Goal: Transaction & Acquisition: Purchase product/service

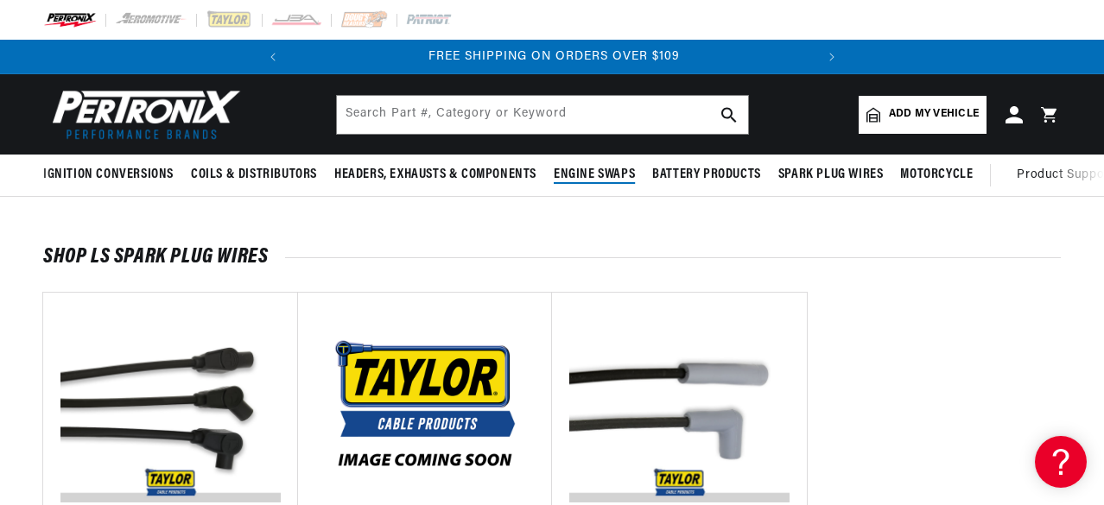
scroll to position [0, 524]
drag, startPoint x: 888, startPoint y: 125, endPoint x: 857, endPoint y: 128, distance: 31.2
click at [889, 125] on link "Add my vehicle" at bounding box center [923, 115] width 128 height 38
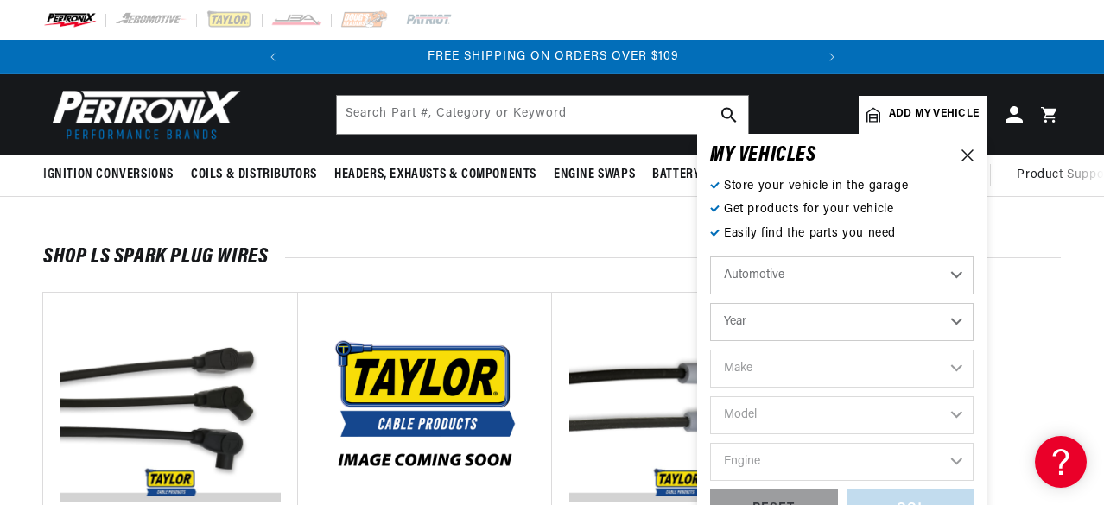
click at [764, 281] on select "Automotive Agricultural Industrial Marine Motorcycle" at bounding box center [842, 276] width 264 height 38
click at [710, 257] on select "Automotive Agricultural Industrial Marine Motorcycle" at bounding box center [842, 276] width 264 height 38
click at [755, 321] on select "Year 2026 2025 2024 2023 2022 2021 2020 2019 2018 2017 2016 2015 2014 2013 2012…" at bounding box center [842, 322] width 264 height 38
select select "1996"
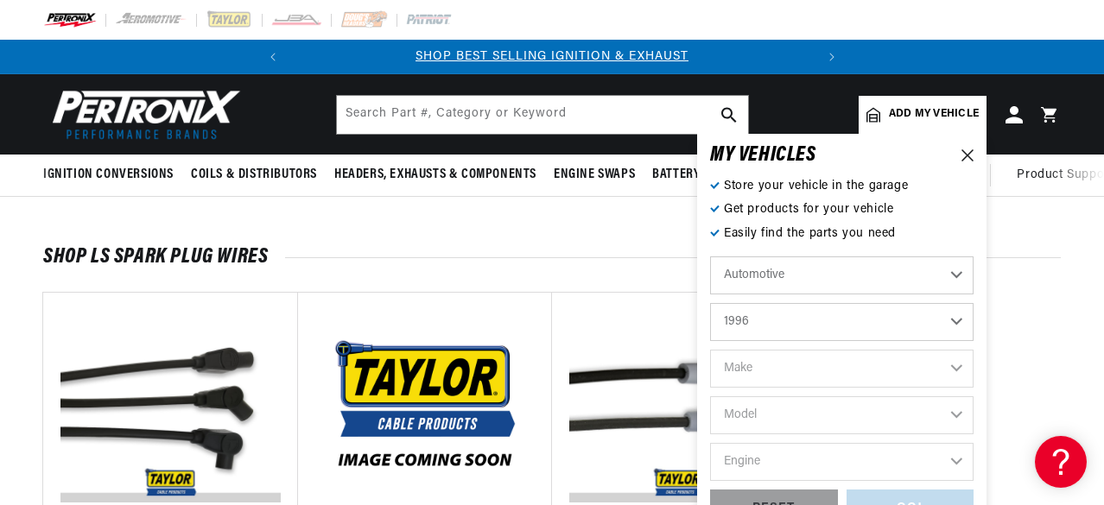
click at [710, 303] on select "Year 2026 2025 2024 2023 2022 2021 2020 2019 2018 2017 2016 2015 2014 2013 2012…" at bounding box center [842, 322] width 264 height 38
select select "1996"
click at [764, 372] on select "Make Buick Cadillac Chevrolet Chrysler Dodge Ford GMC Hyundai Isuzu Jeep Lincol…" at bounding box center [842, 369] width 264 height 38
select select "Chevrolet"
click at [710, 350] on select "Make Buick Cadillac Chevrolet Chrysler Dodge Ford GMC Hyundai Isuzu Jeep Lincol…" at bounding box center [842, 369] width 264 height 38
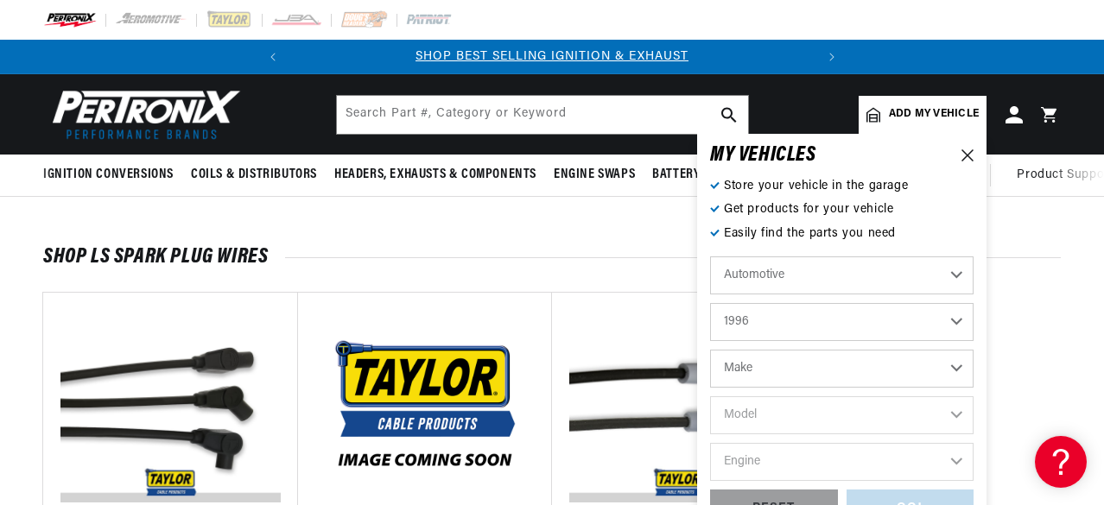
select select "Chevrolet"
click at [772, 412] on select "Model Astro Beretta Blazer C35 C1500 C1500 Suburban C2500 C2500 Suburban C3500 …" at bounding box center [842, 416] width 264 height 38
select select "Corvette"
click at [710, 397] on select "Model Astro Beretta Blazer C35 C1500 C1500 Suburban C2500 C2500 Suburban C3500 …" at bounding box center [842, 416] width 264 height 38
select select "Corvette"
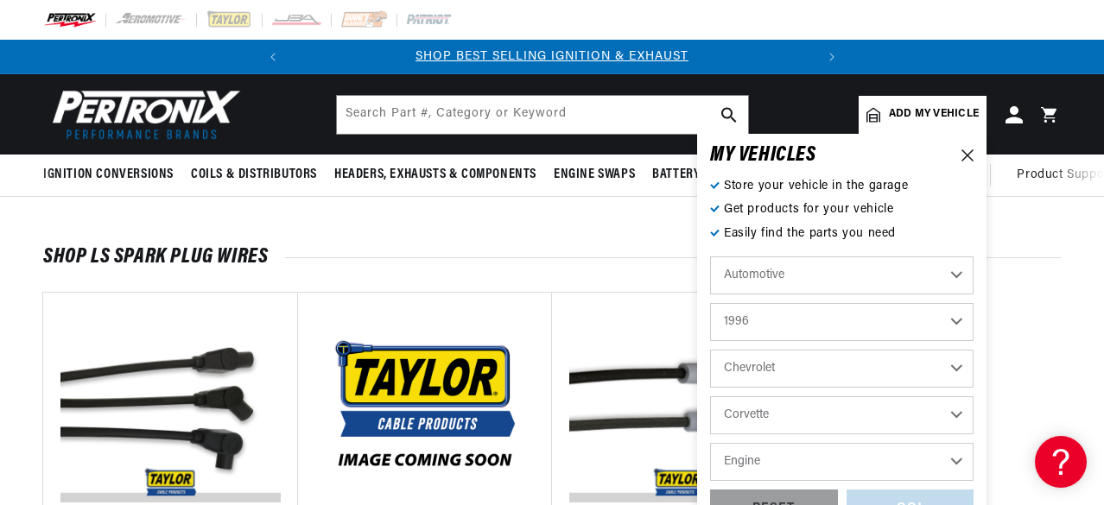
click at [760, 454] on select "Engine 5.7L" at bounding box center [842, 462] width 264 height 38
select select "5.7L"
click at [710, 443] on select "Engine 5.7L" at bounding box center [842, 462] width 264 height 38
select select "5.7L"
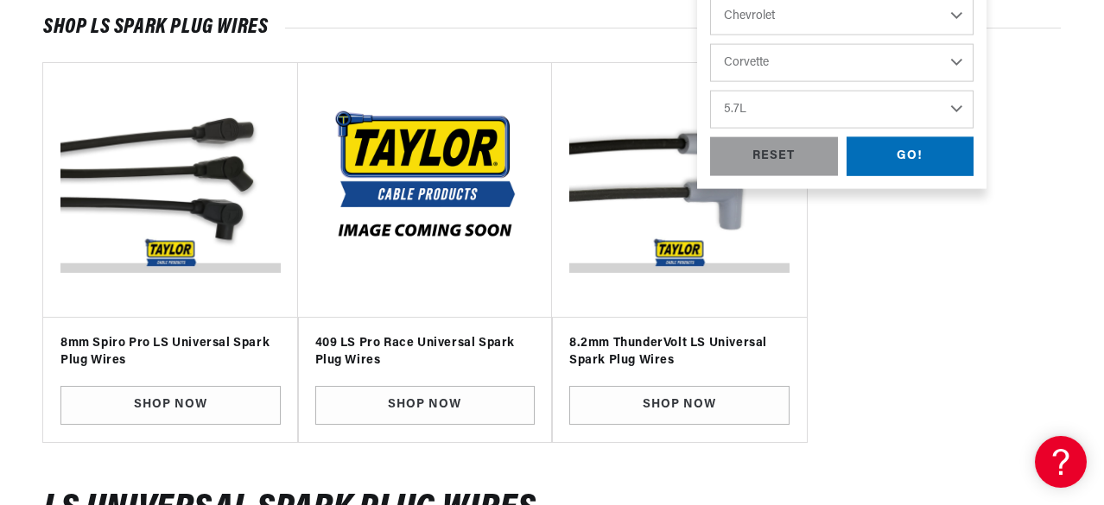
scroll to position [230, 0]
click at [930, 158] on div "GO!" at bounding box center [911, 156] width 128 height 39
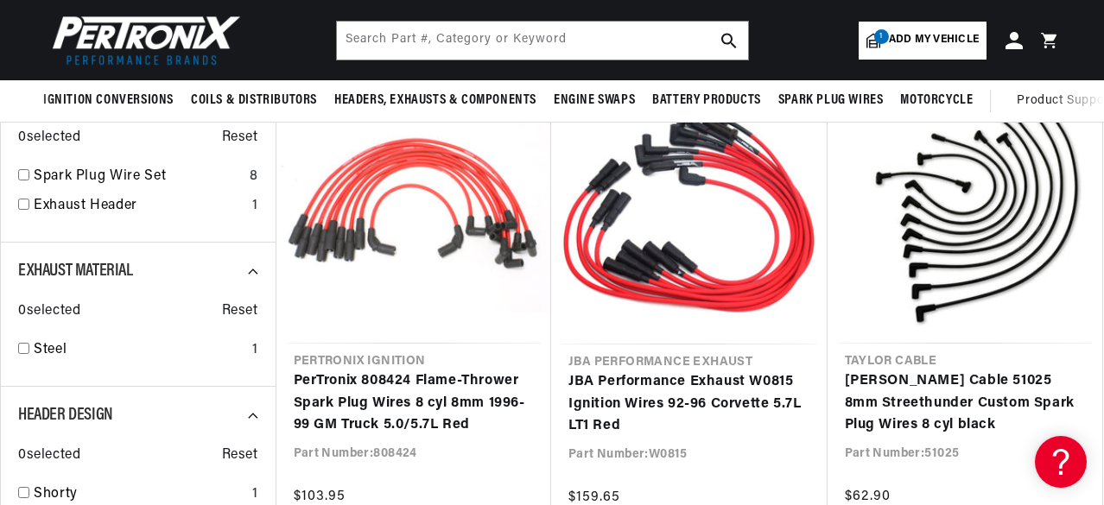
scroll to position [230, 0]
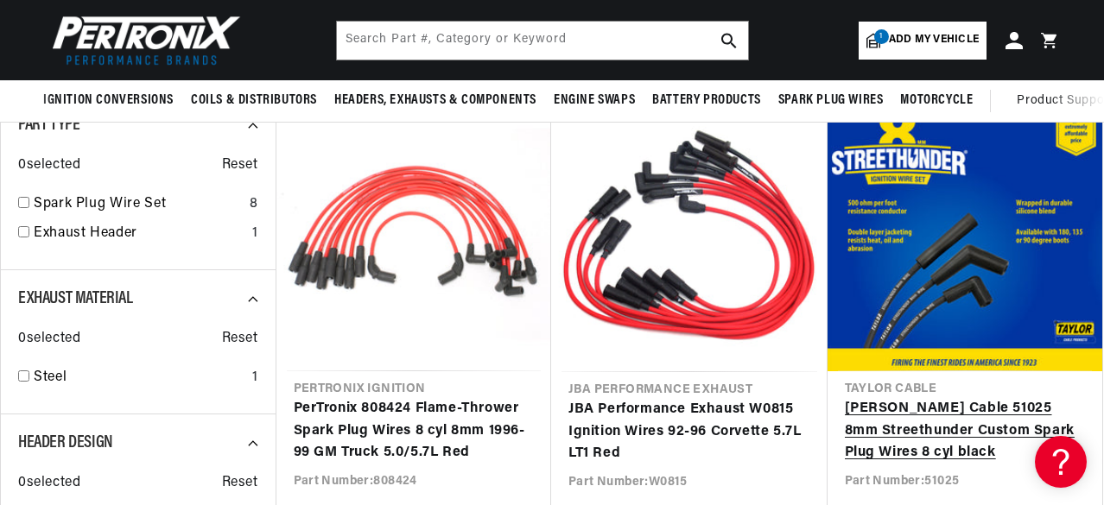
click at [974, 398] on link "Taylor Cable 51025 8mm Streethunder Custom Spark Plug Wires 8 cyl black" at bounding box center [965, 431] width 241 height 67
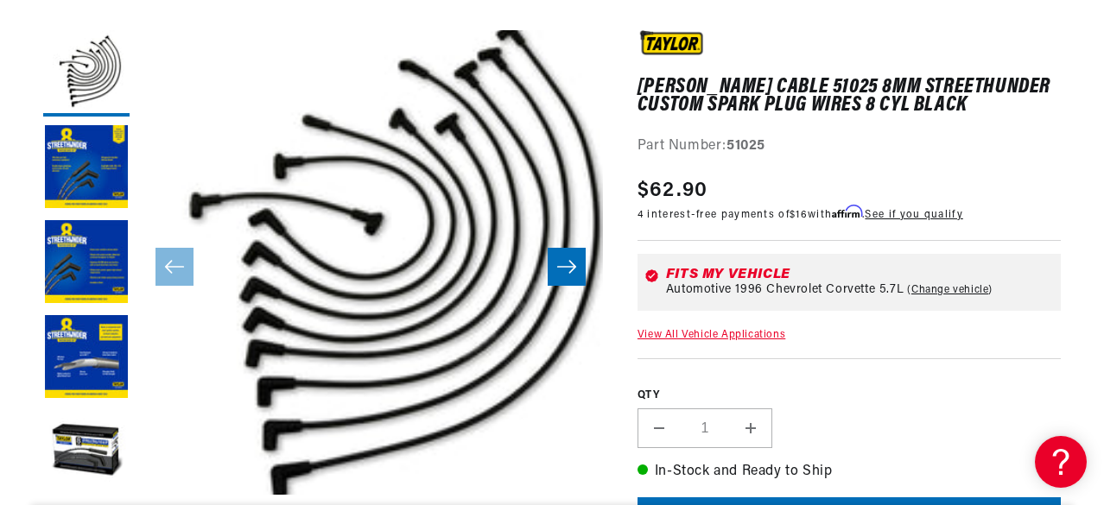
scroll to position [0, 524]
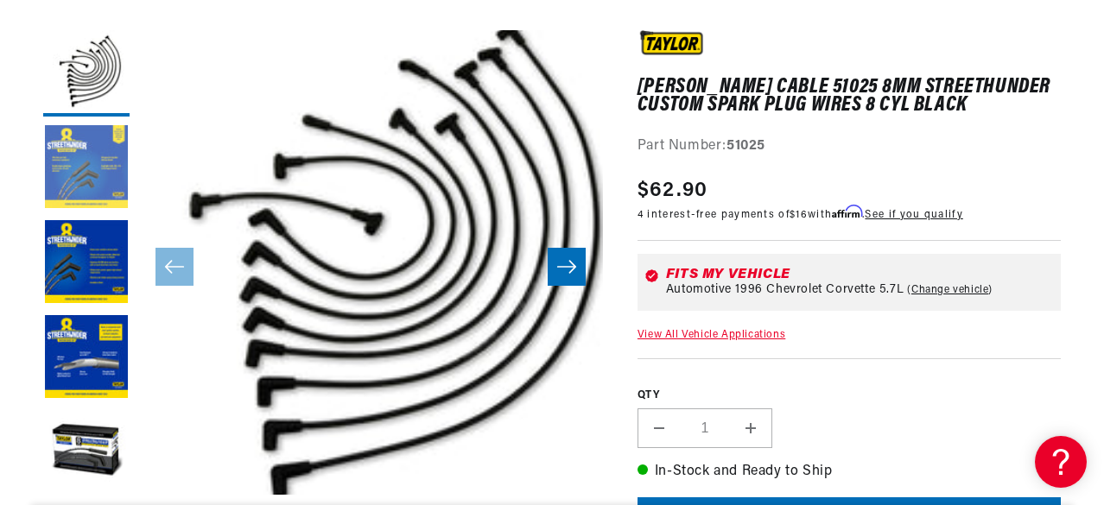
click at [103, 172] on button "Load image 2 in gallery view" at bounding box center [86, 168] width 86 height 86
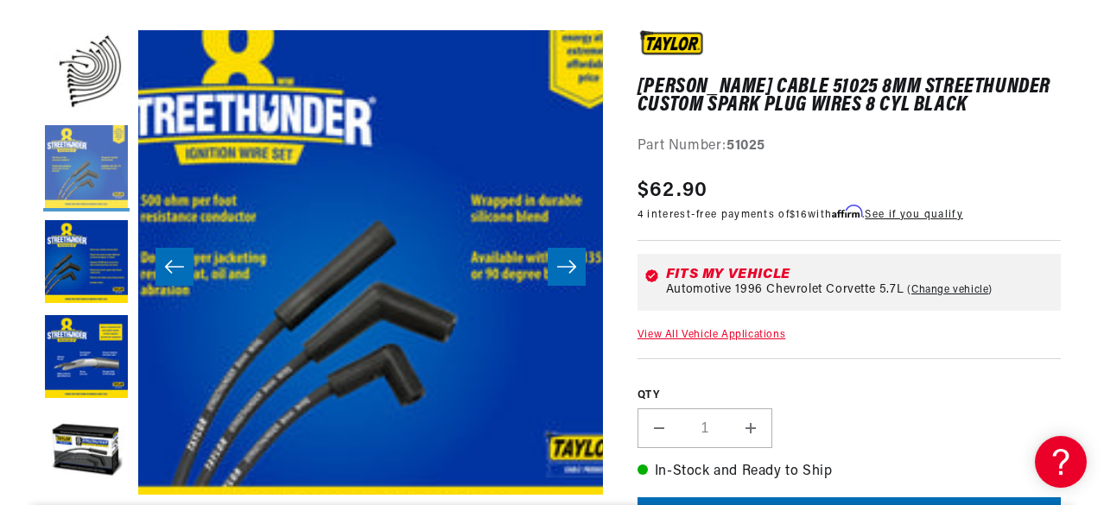
scroll to position [0, 465]
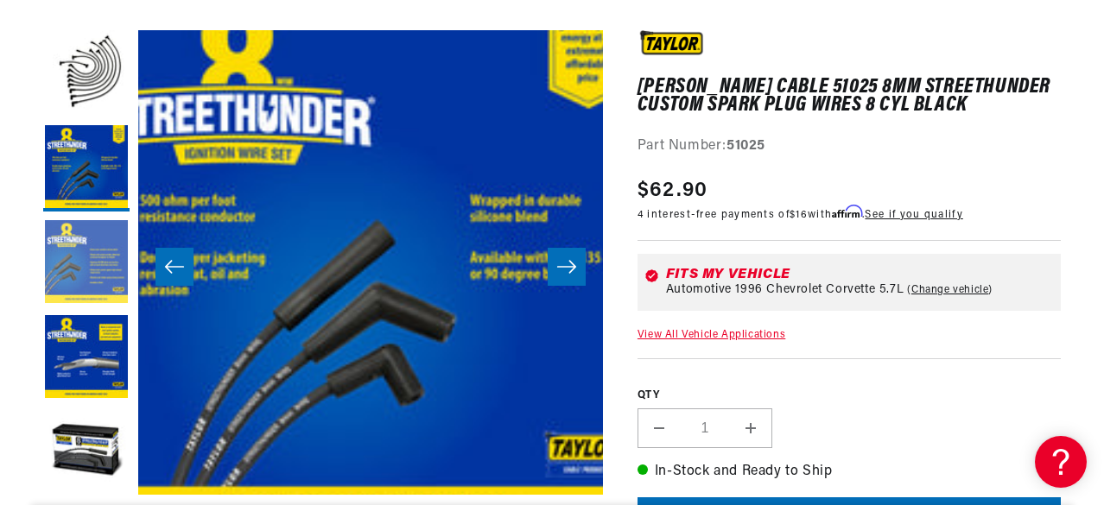
click at [60, 241] on button "Load image 3 in gallery view" at bounding box center [86, 263] width 86 height 86
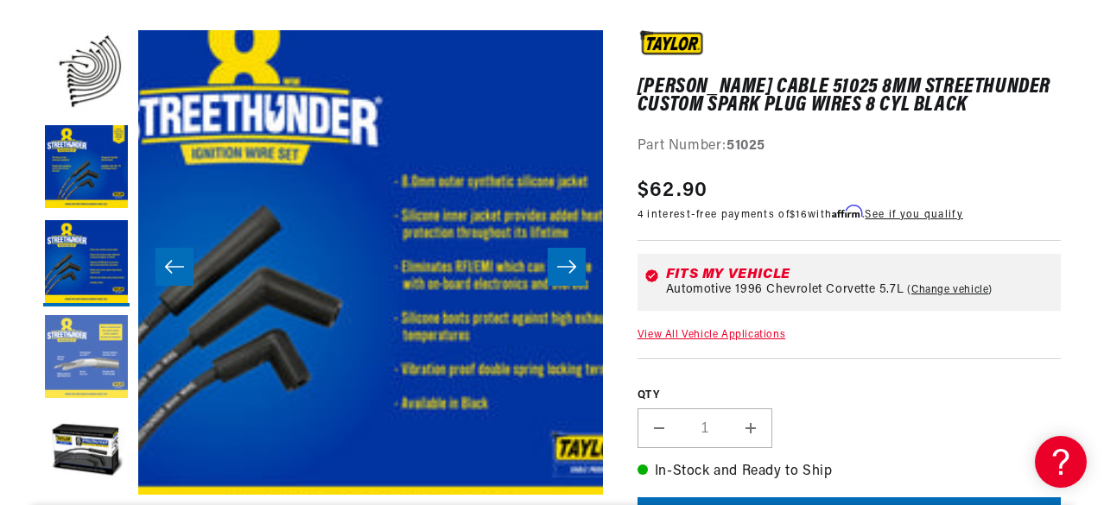
scroll to position [0, 930]
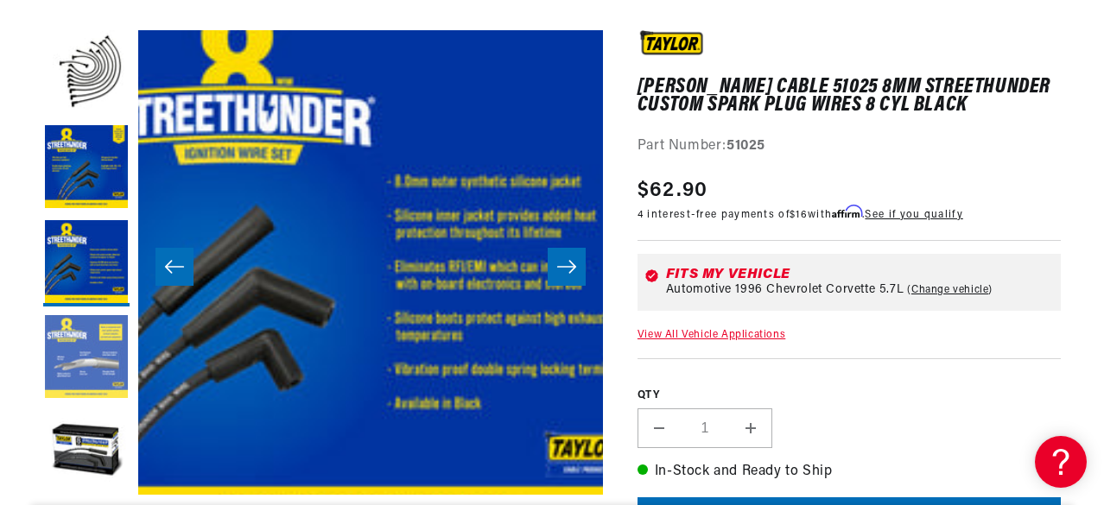
click at [64, 346] on button "Load image 4 in gallery view" at bounding box center [86, 358] width 86 height 86
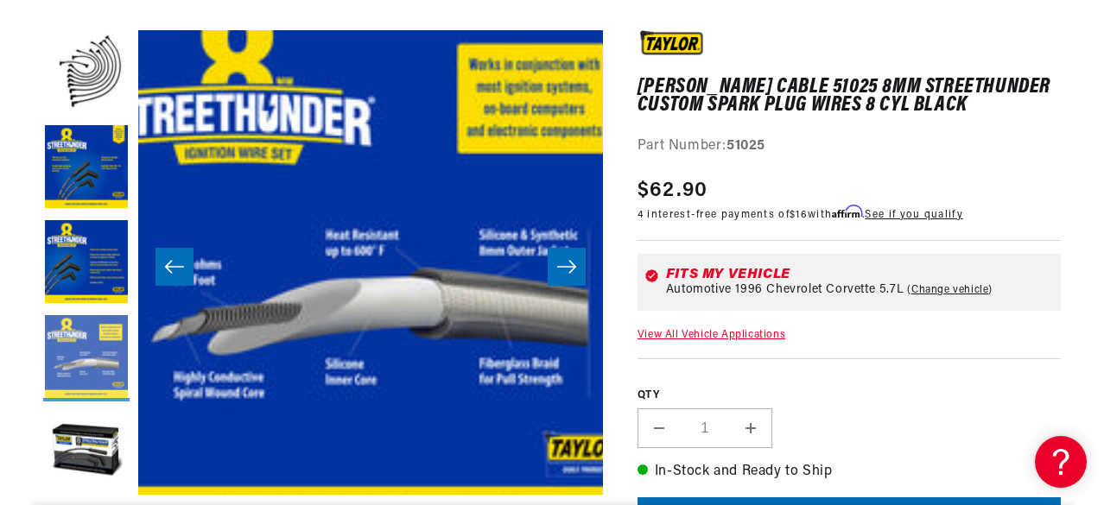
scroll to position [0, 524]
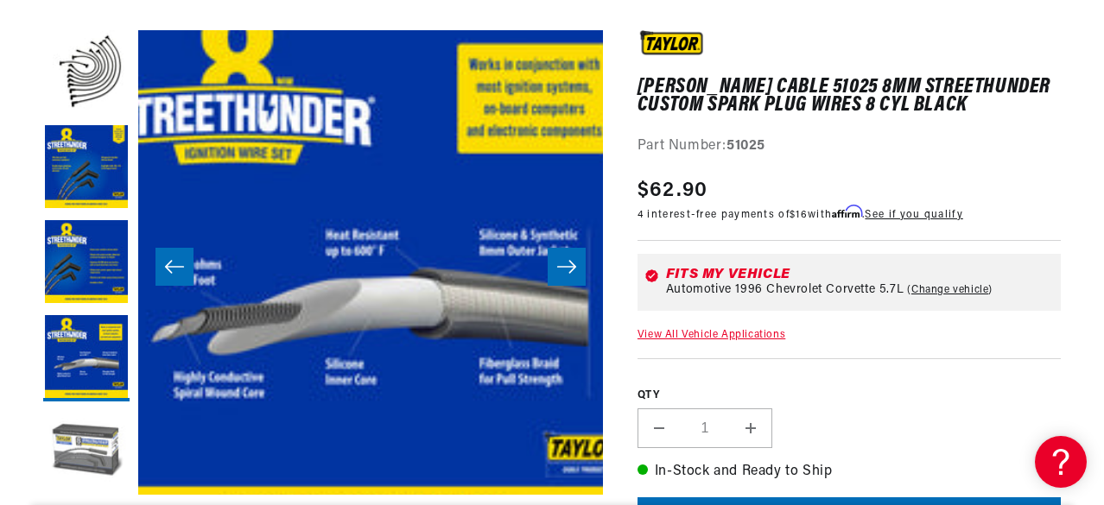
click at [84, 429] on button "Load image 5 in gallery view" at bounding box center [86, 453] width 86 height 86
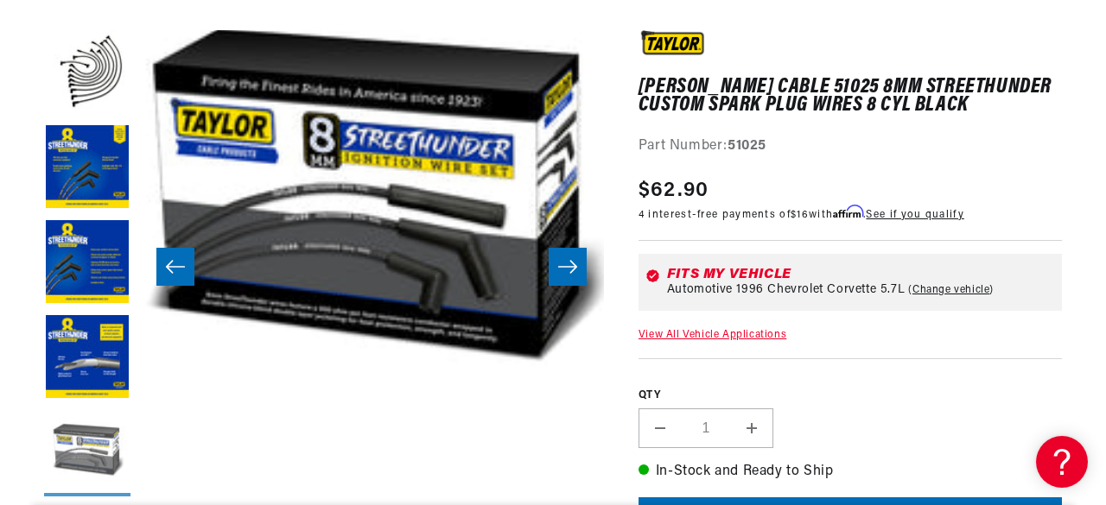
scroll to position [0, 0]
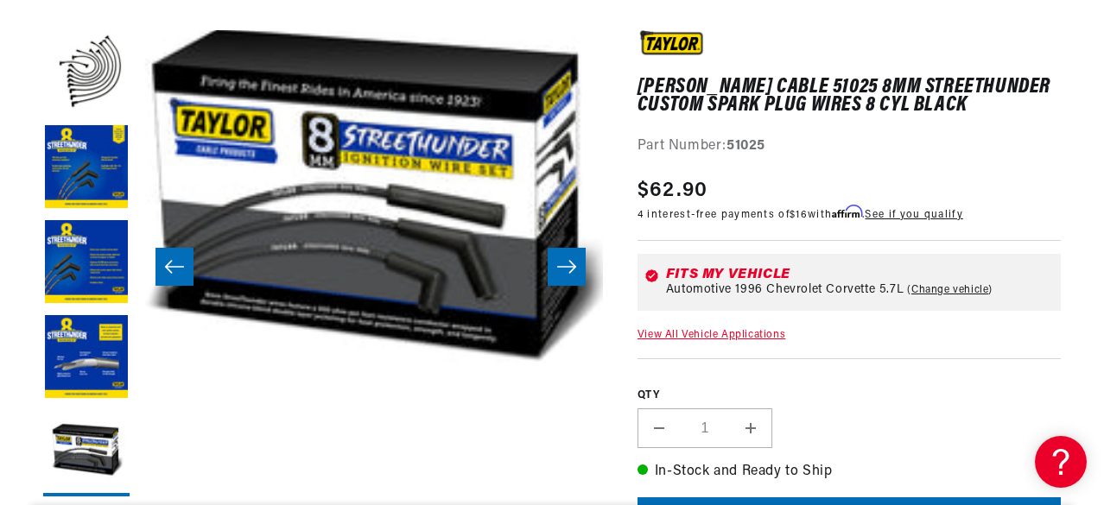
click at [92, 406] on button "Open media 5 in modal" at bounding box center [92, 406] width 0 height 0
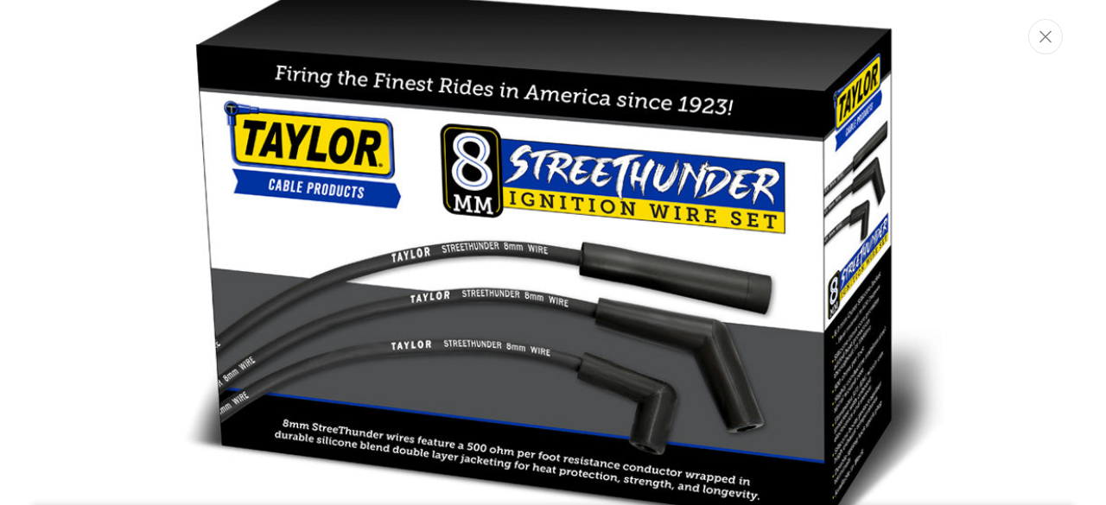
click at [1047, 37] on icon "Close" at bounding box center [1045, 36] width 12 height 13
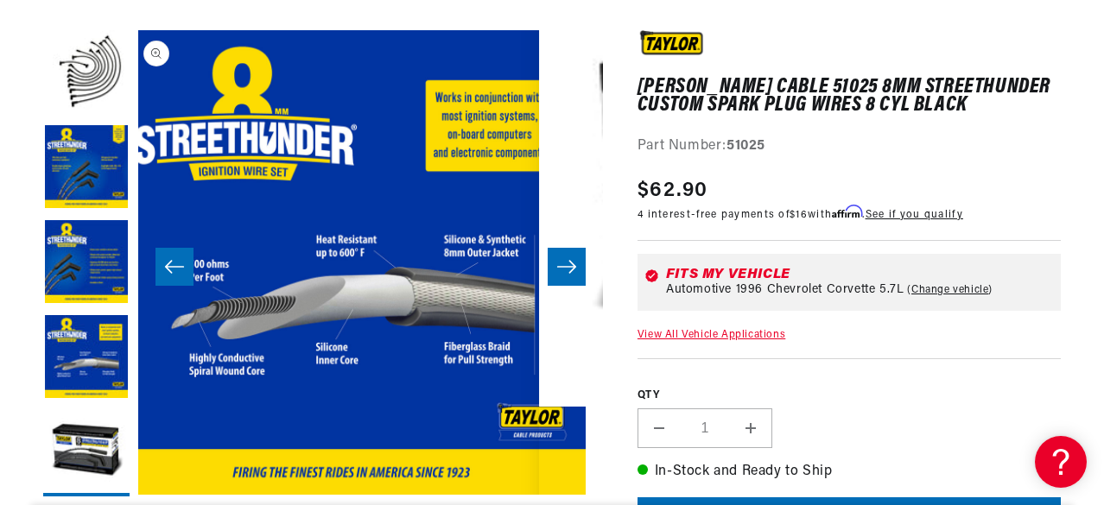
scroll to position [0, 1394]
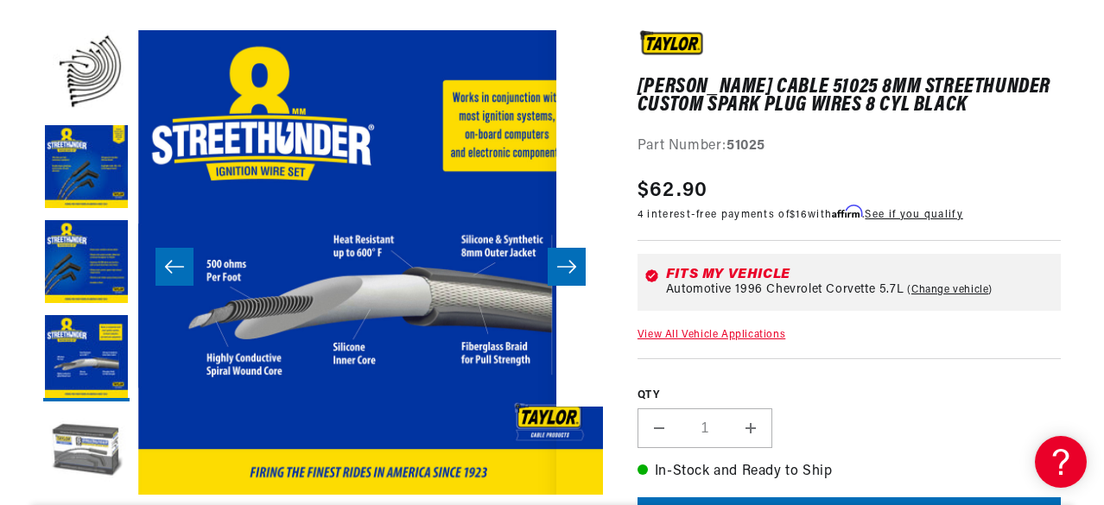
click at [78, 436] on button "Load image 5 in gallery view" at bounding box center [86, 453] width 86 height 86
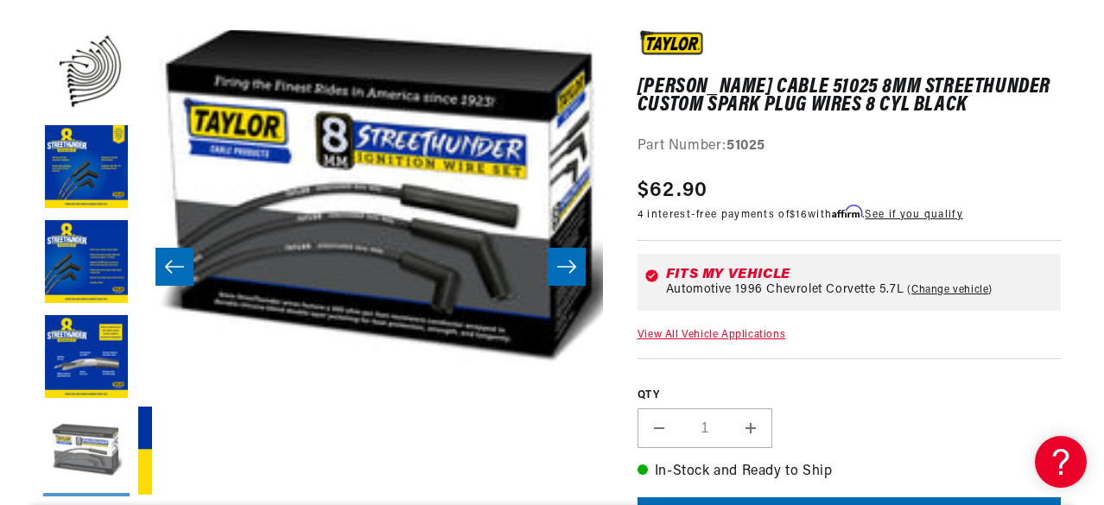
scroll to position [0, 0]
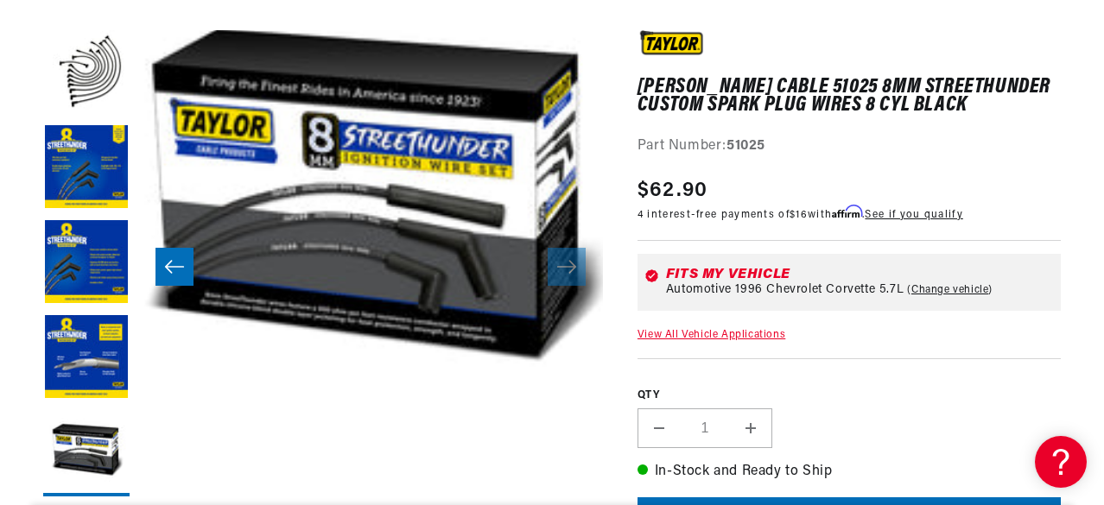
click at [92, 406] on button "Open media 5 in modal" at bounding box center [92, 406] width 0 height 0
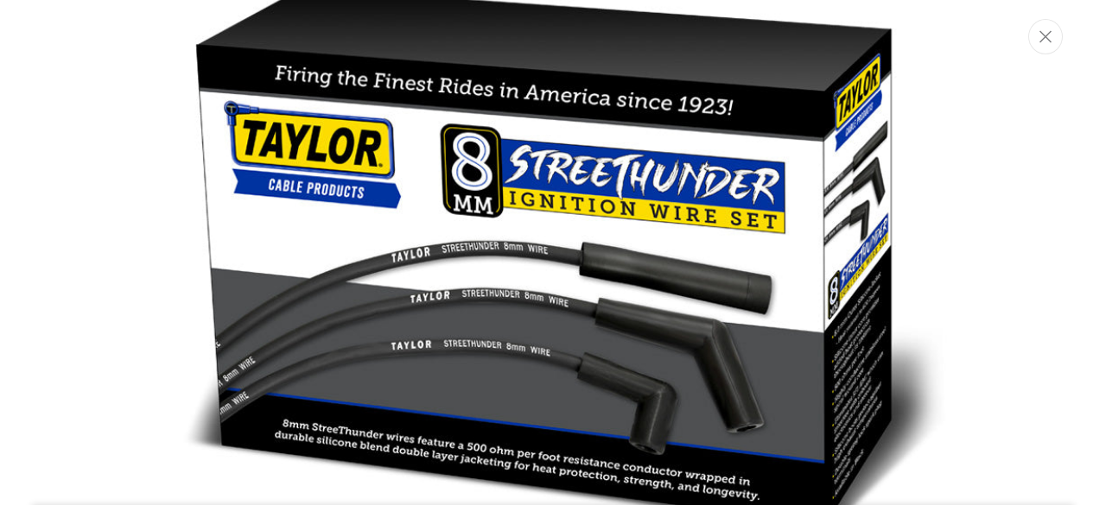
click at [742, 233] on img "Media gallery" at bounding box center [553, 261] width 916 height 694
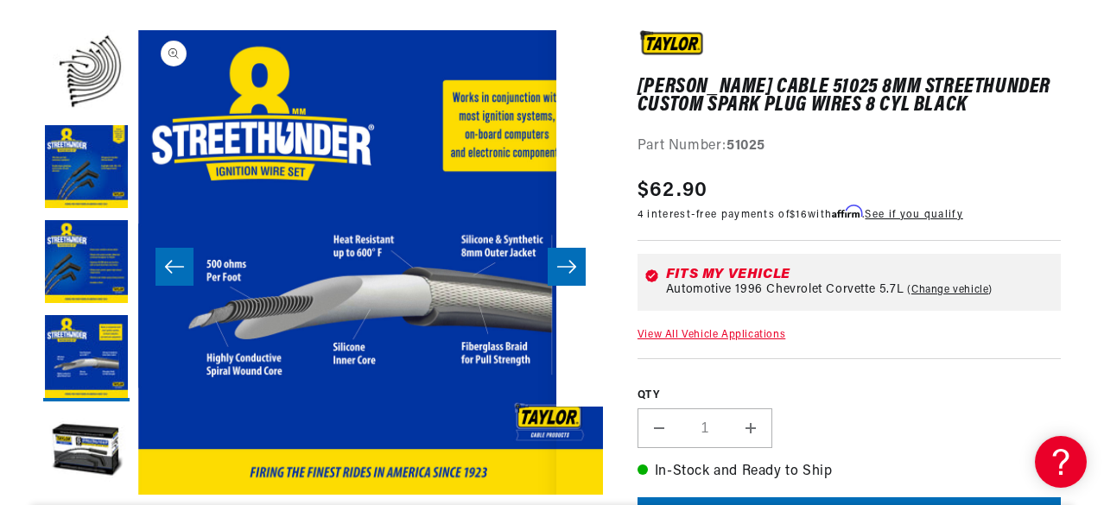
click at [138, 495] on button "Open media 4 in modal" at bounding box center [138, 495] width 0 height 0
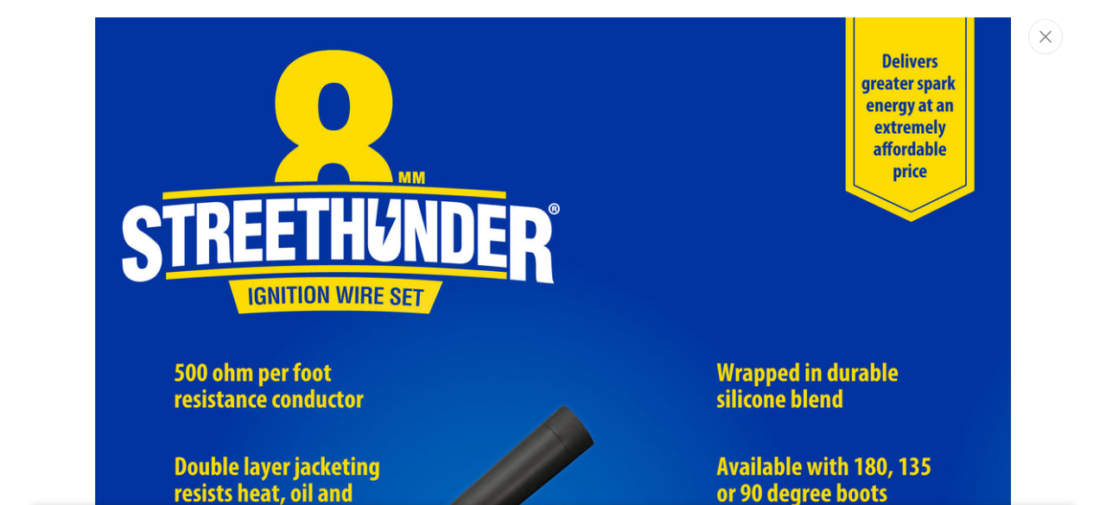
click at [1044, 40] on icon "Close" at bounding box center [1045, 36] width 12 height 13
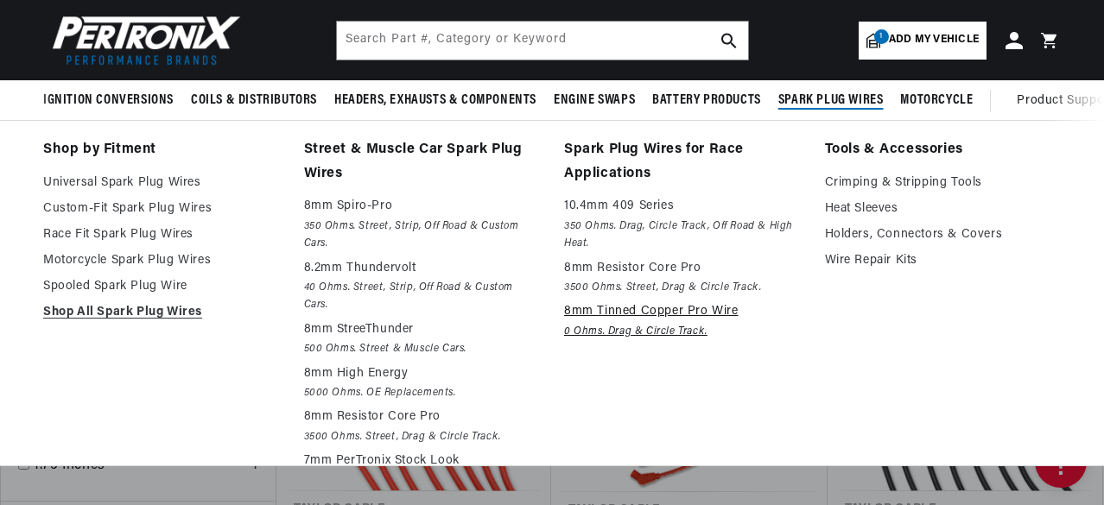
click at [662, 321] on p "8mm Tinned Copper Pro Wire" at bounding box center [682, 312] width 237 height 21
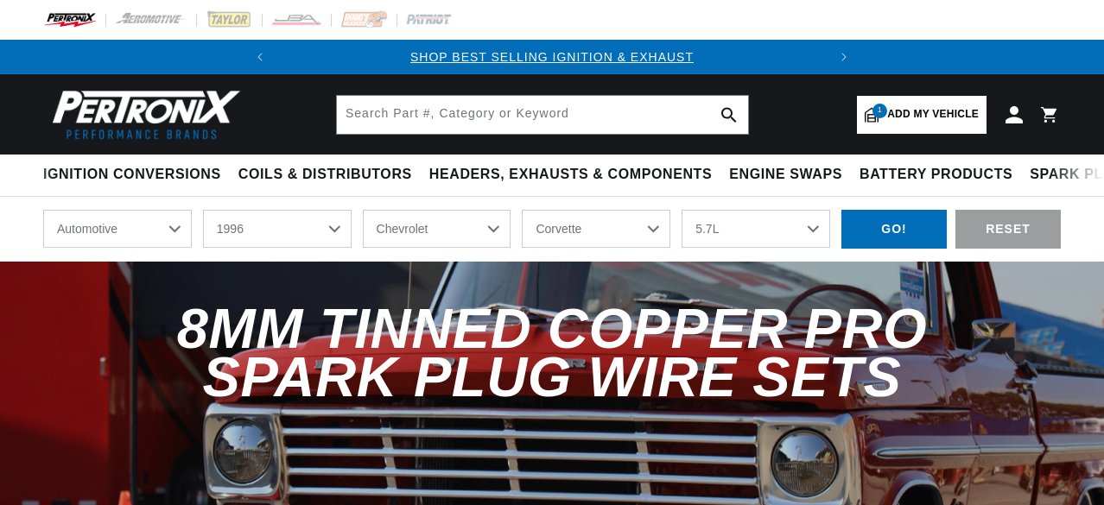
select select "1996"
select select "Chevrolet"
select select "Corvette"
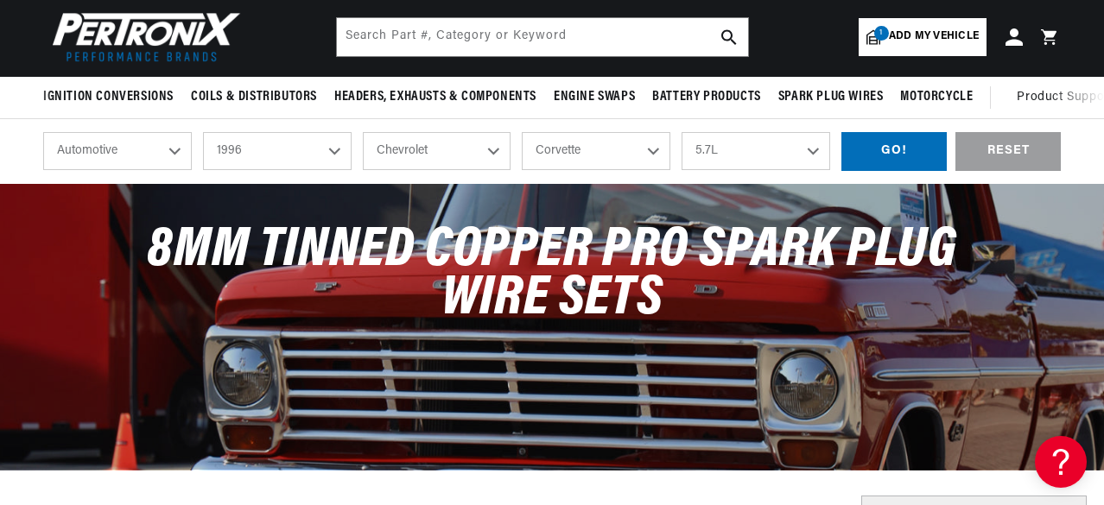
scroll to position [115, 0]
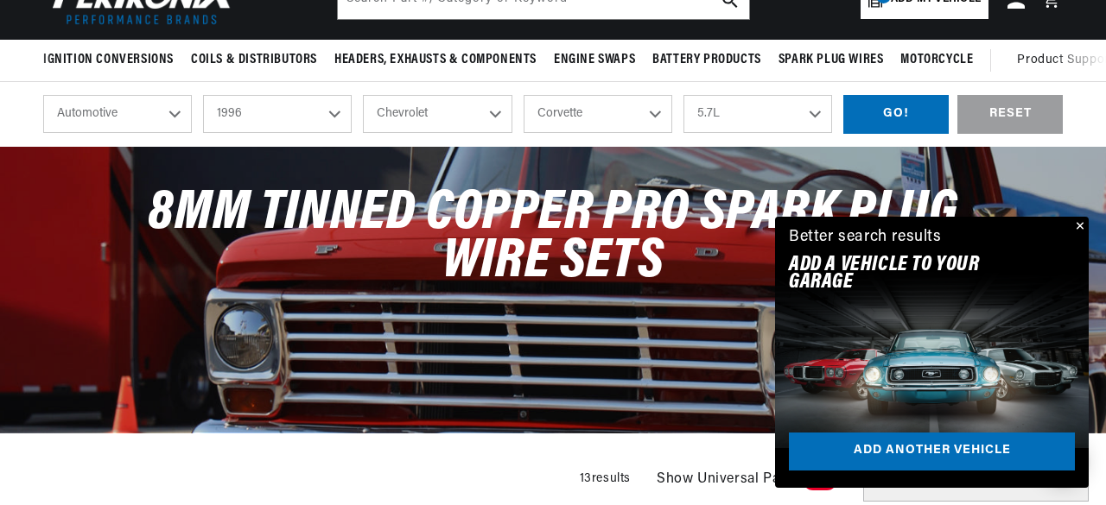
click at [1082, 226] on div "Close dialog FIND THE RIGHT PARTS Take our quick quiz using the button below, a…" at bounding box center [553, 252] width 1106 height 505
click at [1077, 225] on button "Close" at bounding box center [1076, 227] width 21 height 21
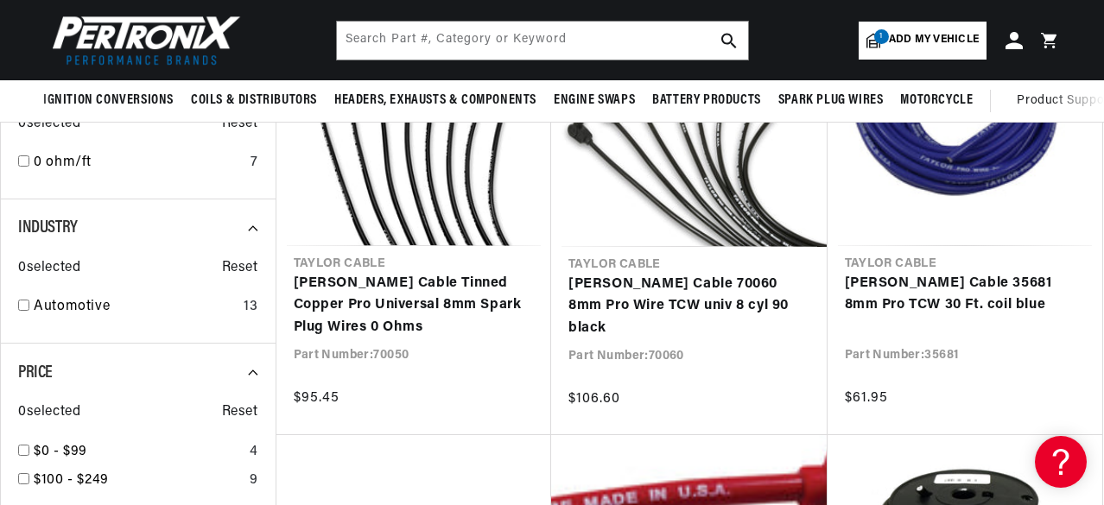
scroll to position [691, 0]
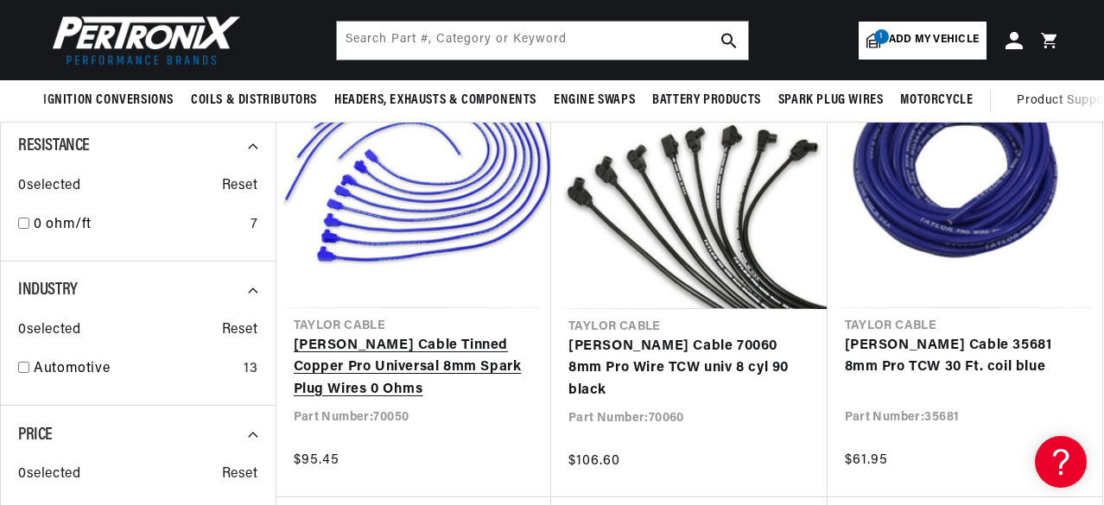
click at [379, 335] on link "[PERSON_NAME] Cable Tinned Copper Pro Universal 8mm Spark Plug Wires 0 Ohms" at bounding box center [414, 368] width 241 height 67
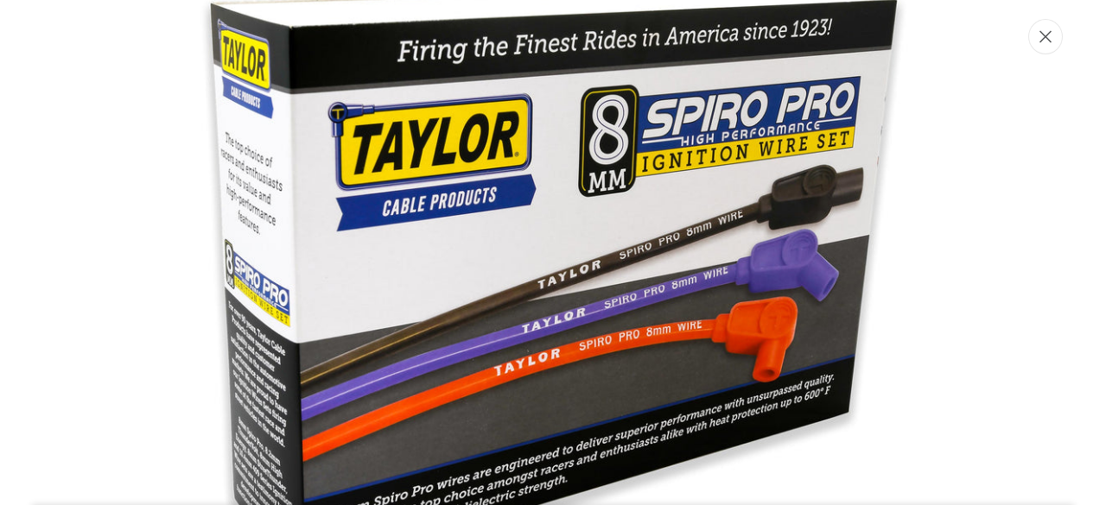
click at [1048, 41] on icon "Close" at bounding box center [1045, 36] width 12 height 13
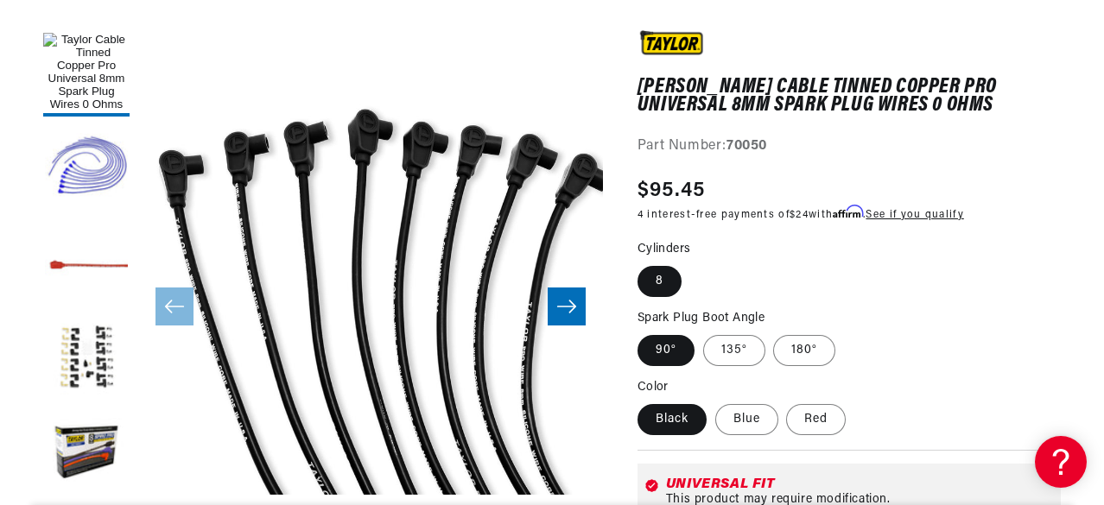
scroll to position [0, 524]
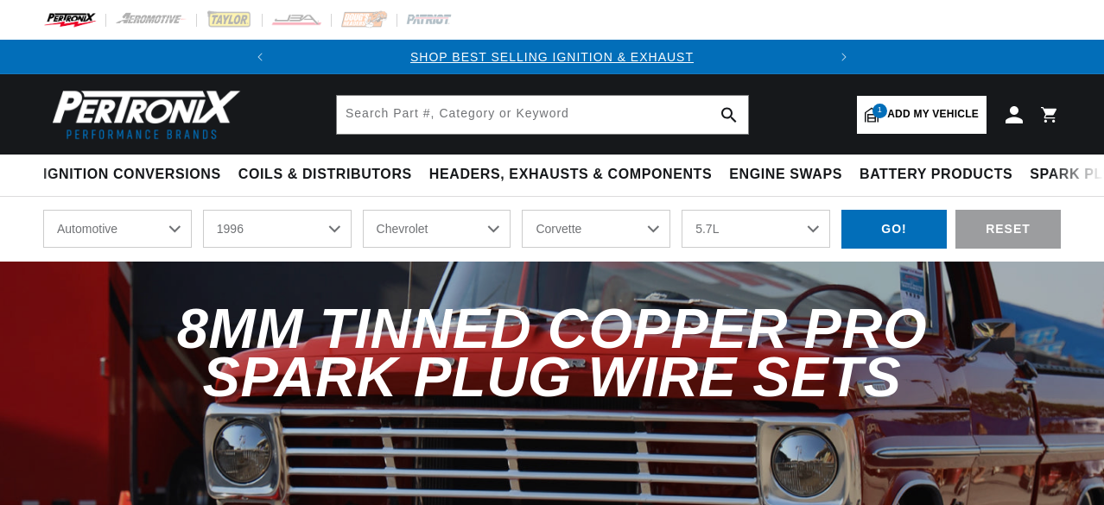
select select "1996"
select select "Chevrolet"
select select "Corvette"
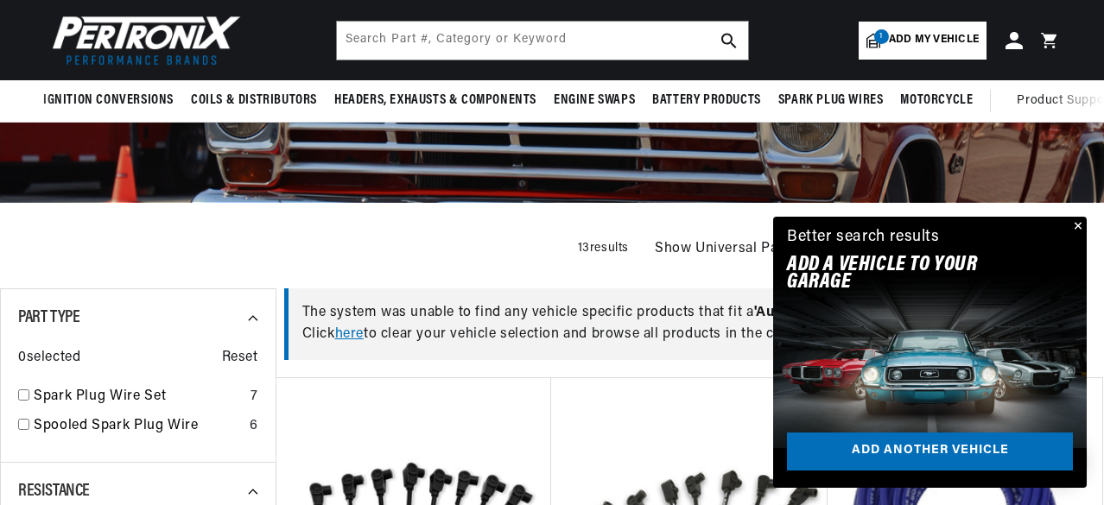
scroll to position [0, 524]
click at [1080, 227] on button "Close" at bounding box center [1076, 227] width 21 height 21
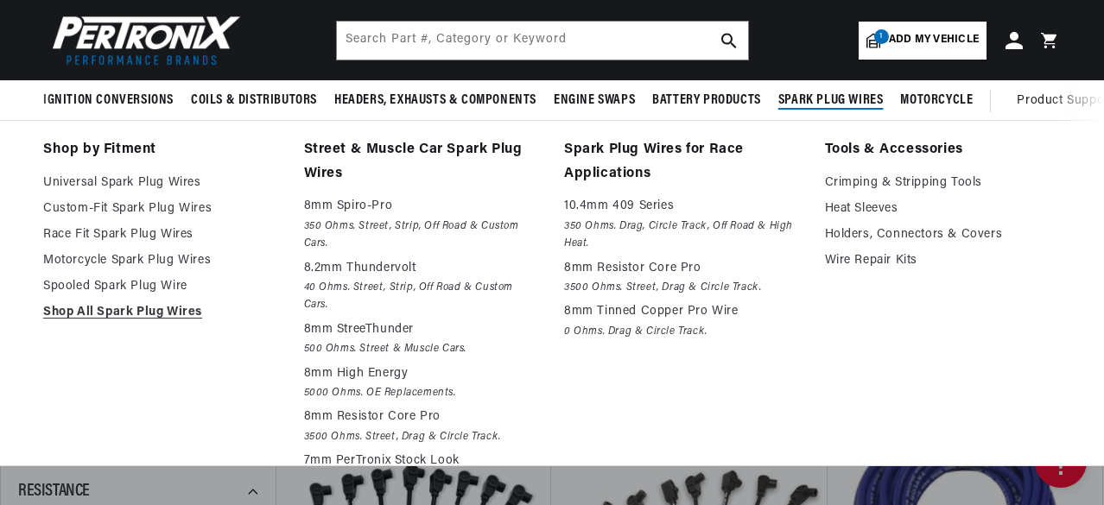
scroll to position [0, 0]
click at [175, 183] on link "Universal Spark Plug Wires" at bounding box center [161, 183] width 237 height 21
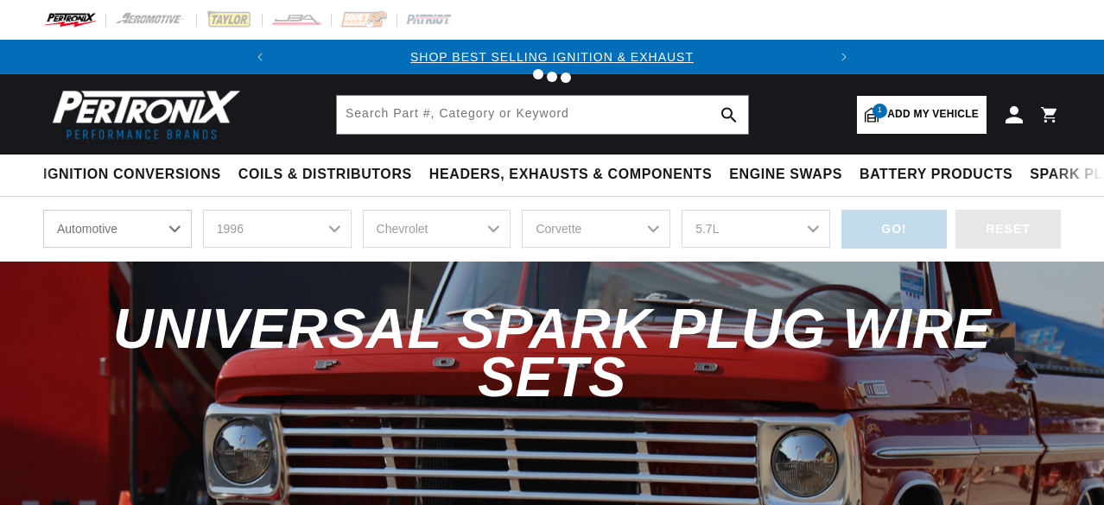
select select "1996"
select select "Chevrolet"
select select "Corvette"
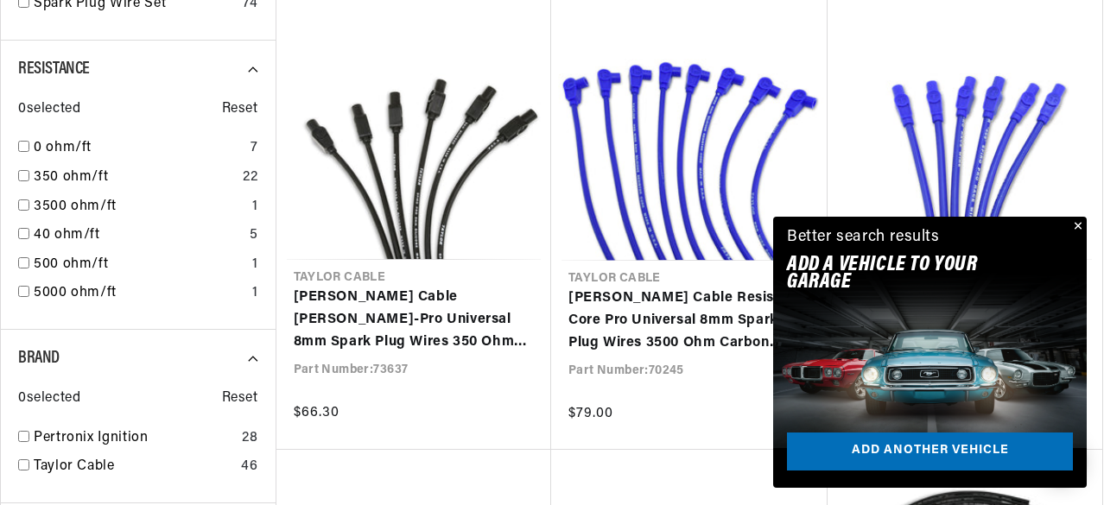
scroll to position [0, 524]
click at [1077, 222] on button "Close" at bounding box center [1076, 227] width 21 height 21
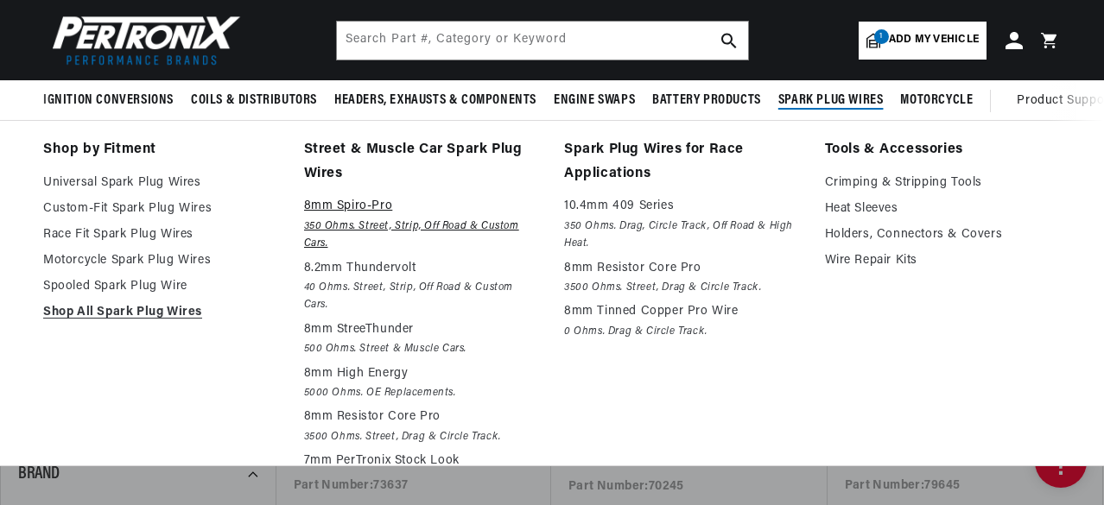
click at [342, 217] on p "8mm Spiro-Pro" at bounding box center [422, 206] width 237 height 21
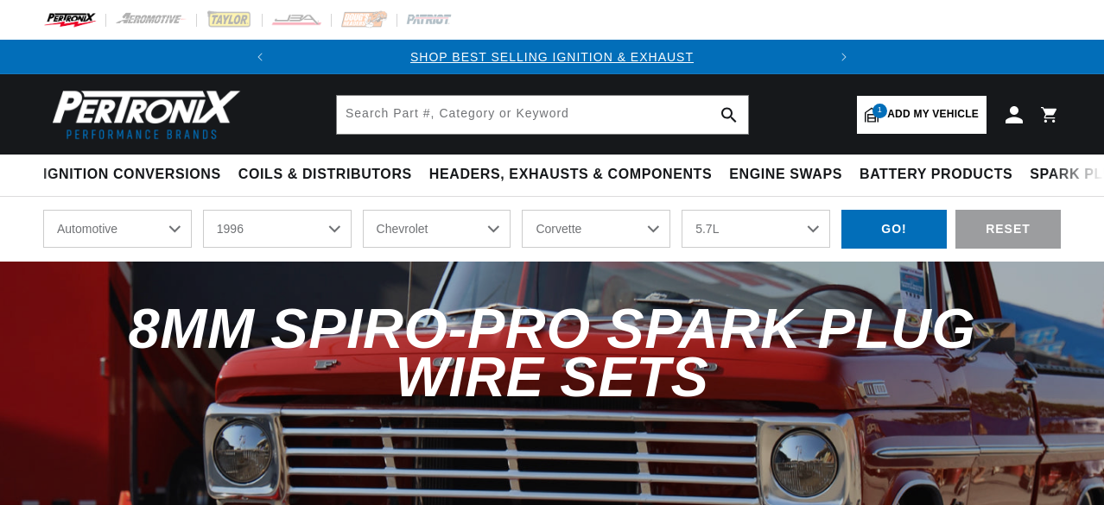
select select "1996"
select select "Chevrolet"
select select "Corvette"
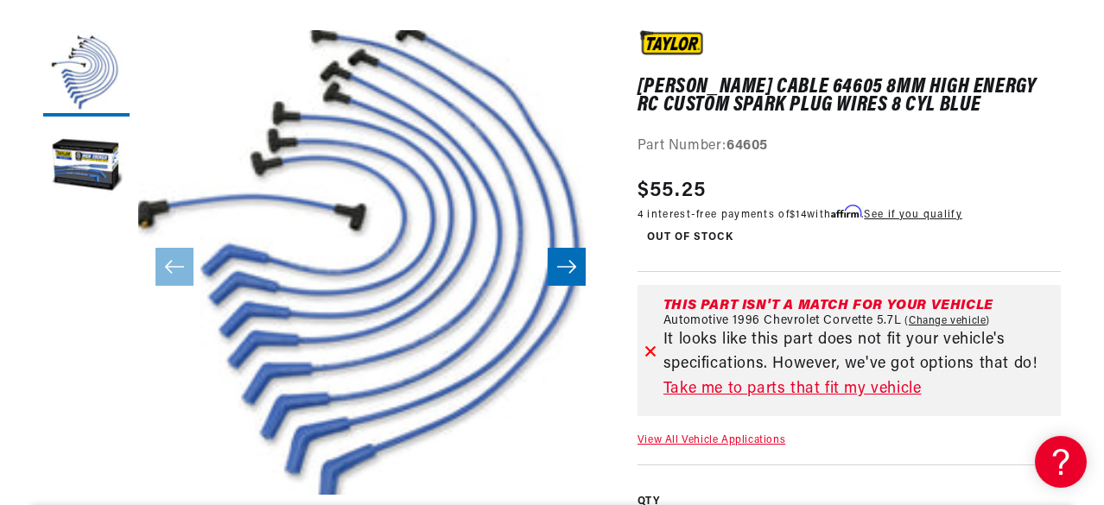
scroll to position [0, 524]
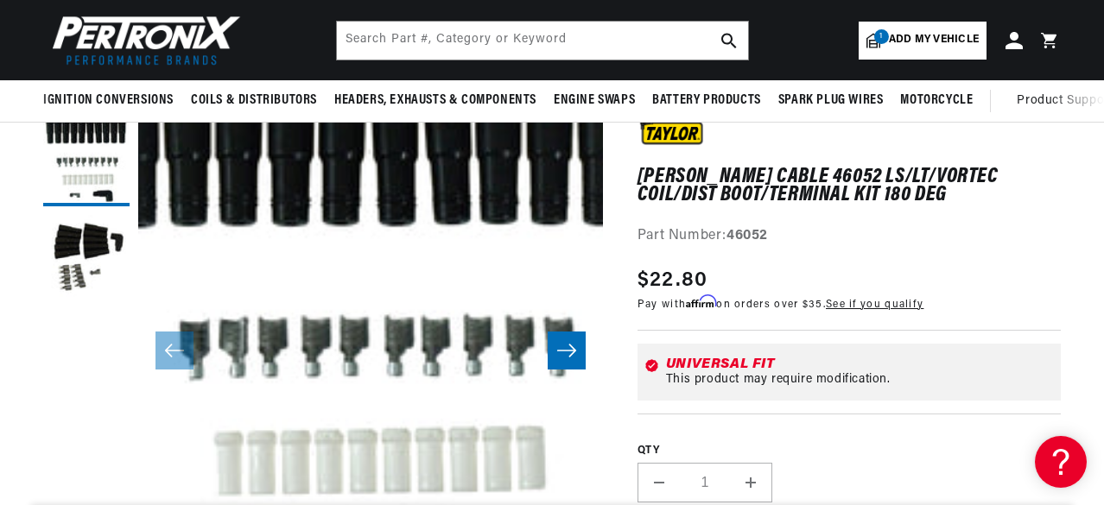
scroll to position [115, 0]
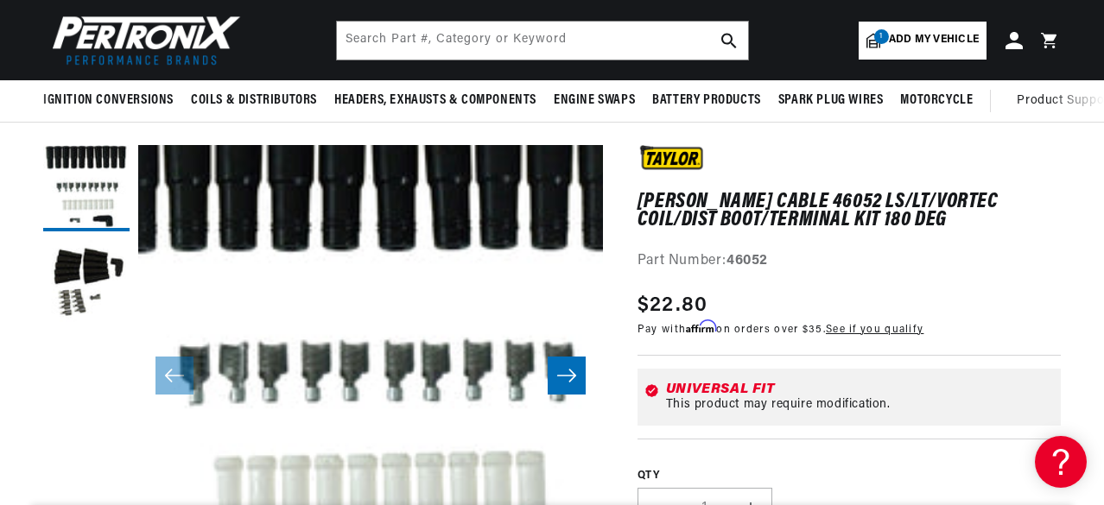
drag, startPoint x: 261, startPoint y: 205, endPoint x: 273, endPoint y: 205, distance: 12.1
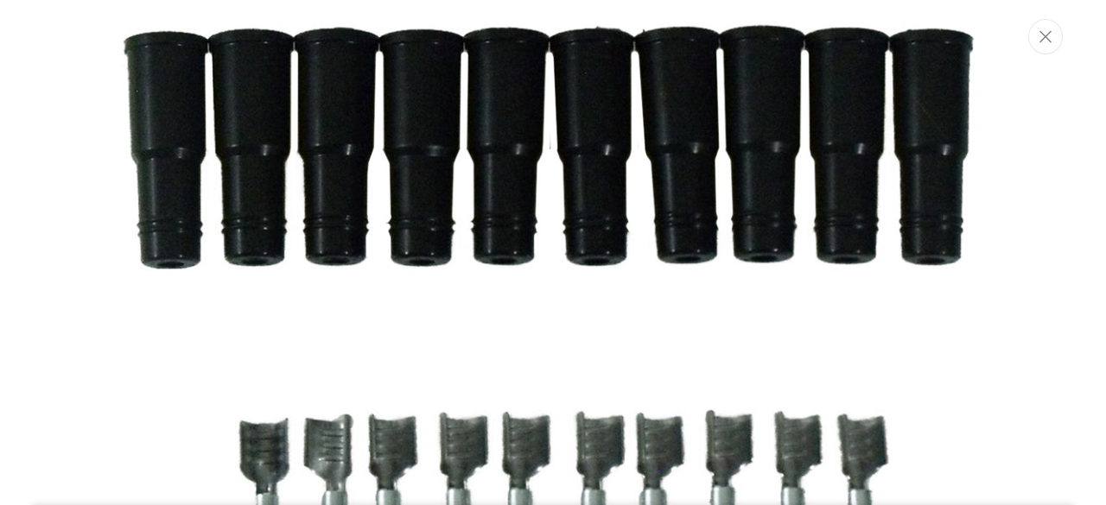
scroll to position [0, 0]
